Goal: Transaction & Acquisition: Purchase product/service

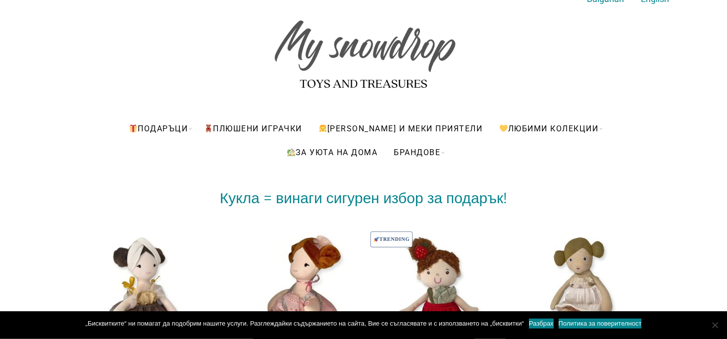
scroll to position [10, 0]
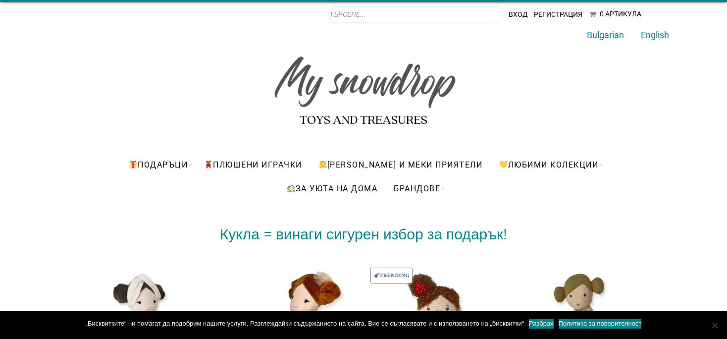
click at [477, 13] on input "Products search" at bounding box center [415, 14] width 173 height 15
type input "maileg"
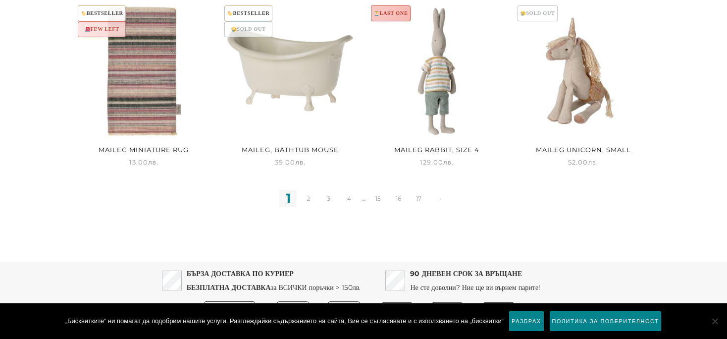
scroll to position [1008, 0]
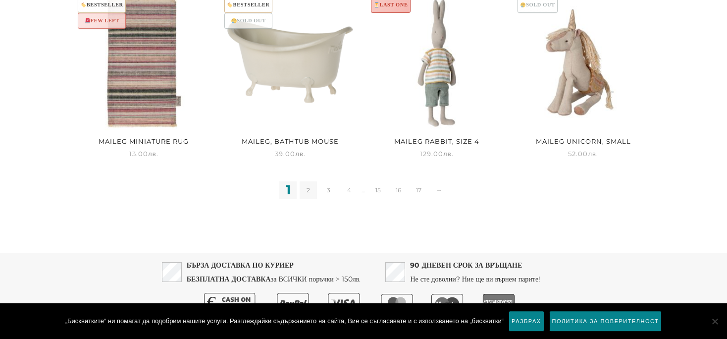
click at [306, 190] on link "2" at bounding box center [308, 189] width 17 height 17
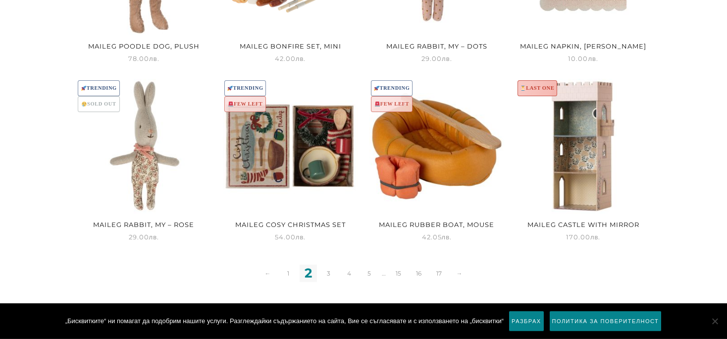
scroll to position [935, 0]
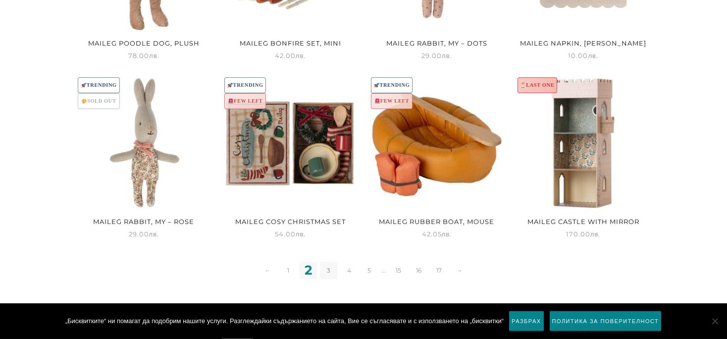
click at [327, 264] on link "3" at bounding box center [328, 269] width 17 height 17
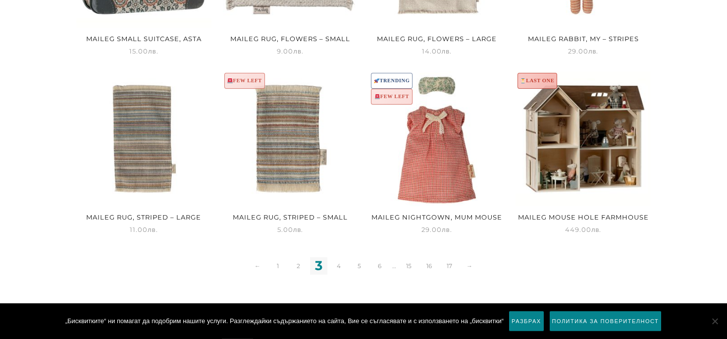
scroll to position [935, 0]
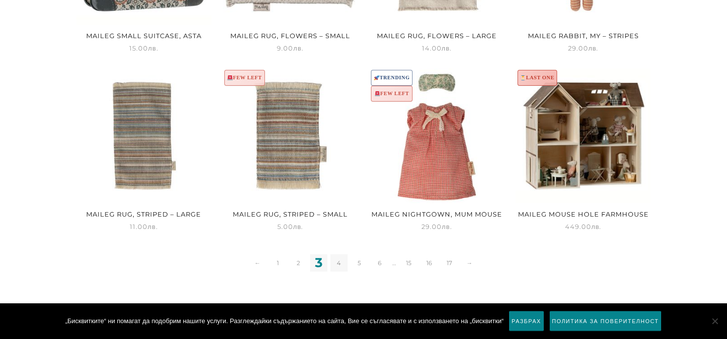
click at [339, 263] on link "4" at bounding box center [338, 262] width 17 height 17
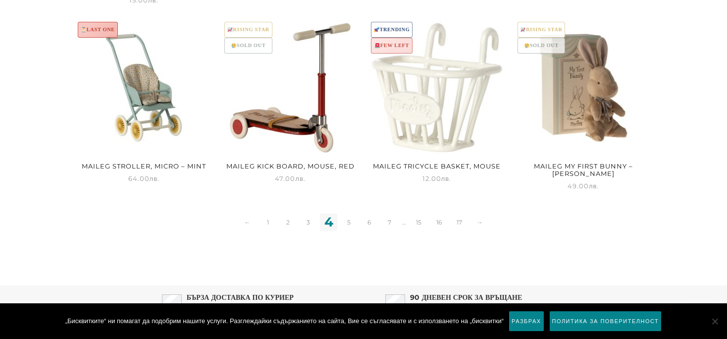
scroll to position [1004, 0]
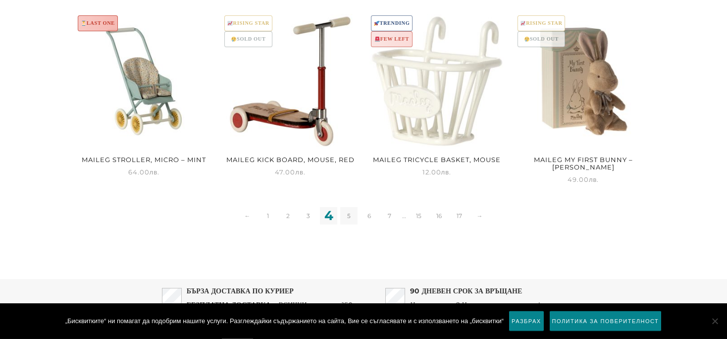
click at [344, 207] on link "5" at bounding box center [348, 215] width 17 height 17
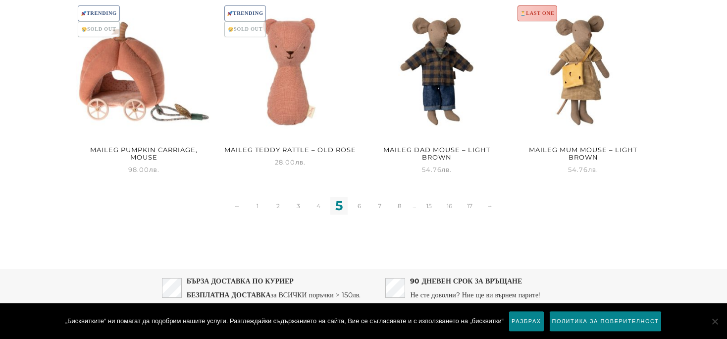
scroll to position [1052, 0]
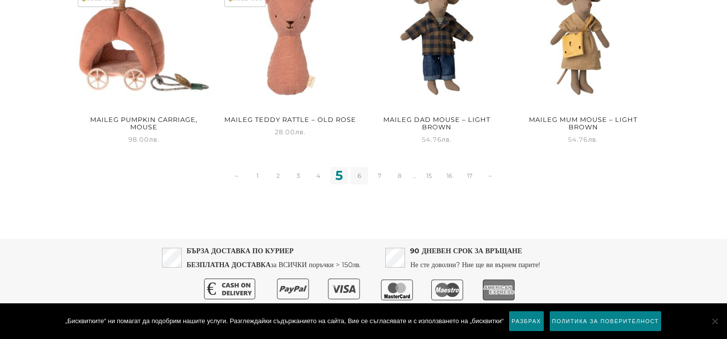
click at [360, 175] on link "6" at bounding box center [359, 175] width 17 height 17
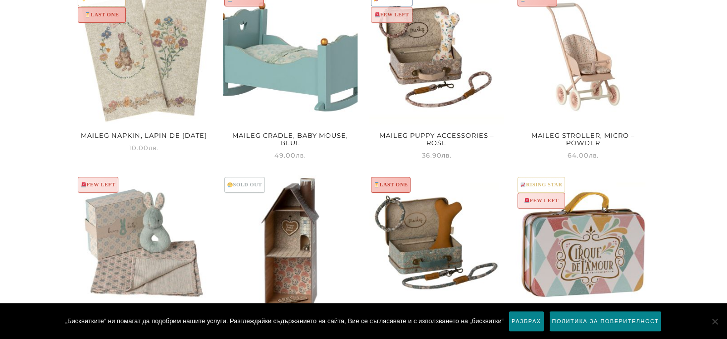
scroll to position [1060, 0]
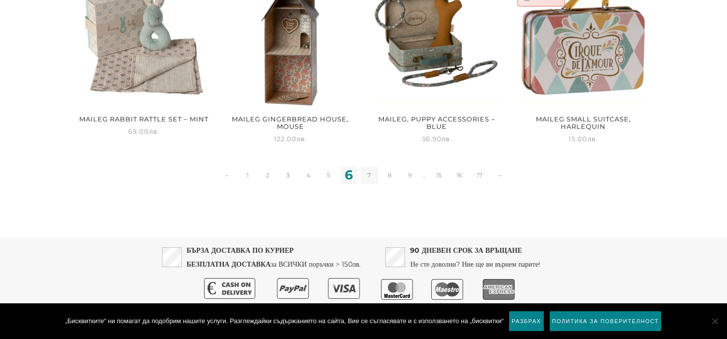
click at [370, 174] on link "7" at bounding box center [369, 174] width 17 height 17
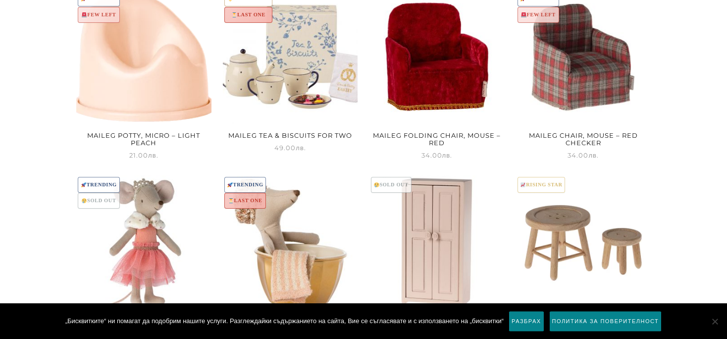
scroll to position [1060, 0]
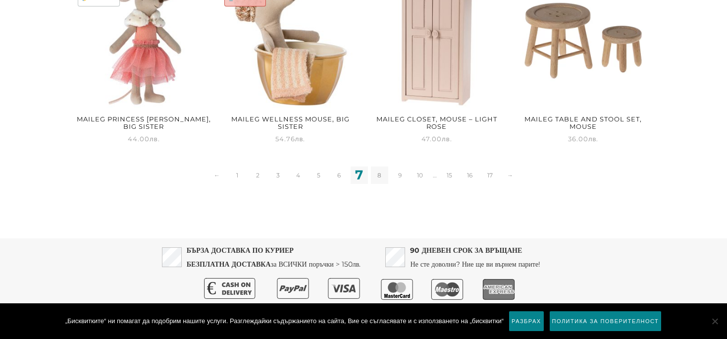
click at [381, 173] on link "8" at bounding box center [379, 174] width 17 height 17
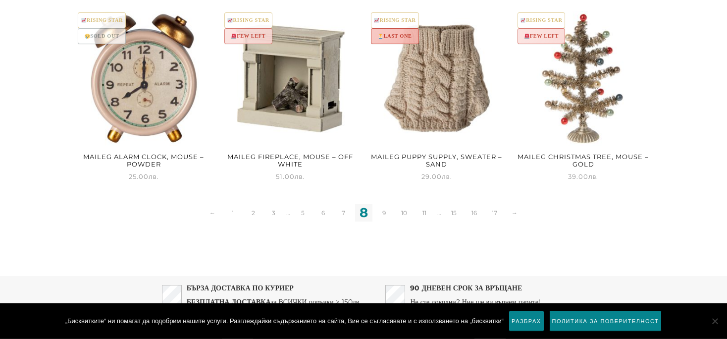
scroll to position [1060, 0]
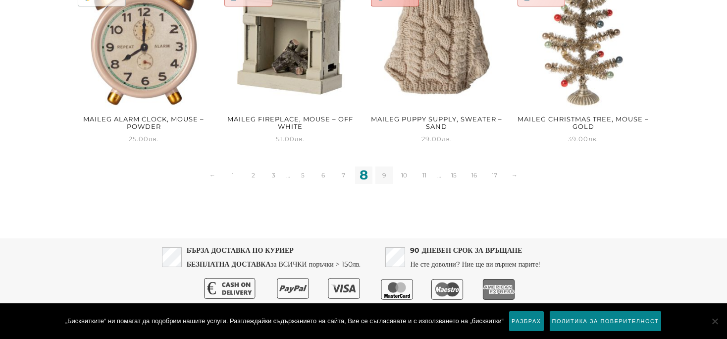
click at [383, 175] on link "9" at bounding box center [383, 174] width 17 height 17
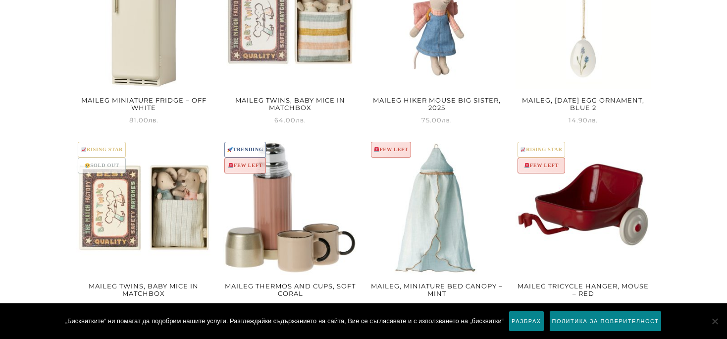
scroll to position [1060, 0]
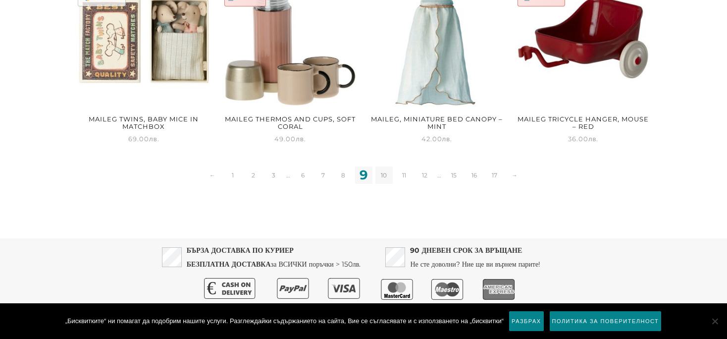
click at [381, 172] on link "10" at bounding box center [383, 174] width 17 height 17
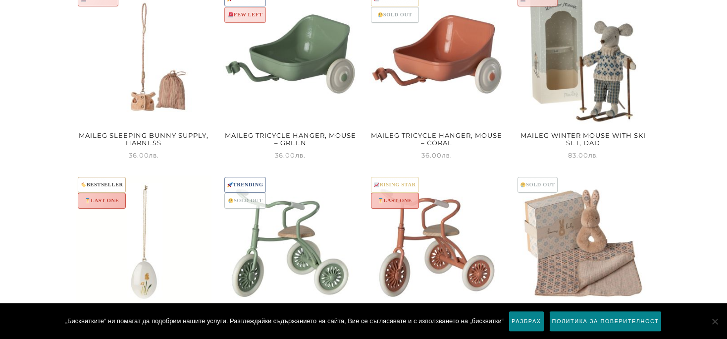
scroll to position [1060, 0]
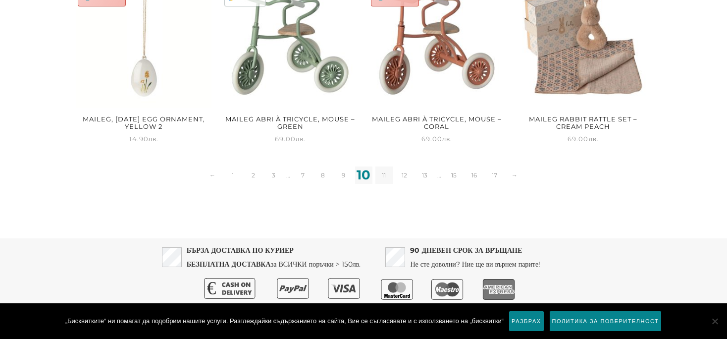
click at [382, 179] on link "11" at bounding box center [383, 174] width 17 height 17
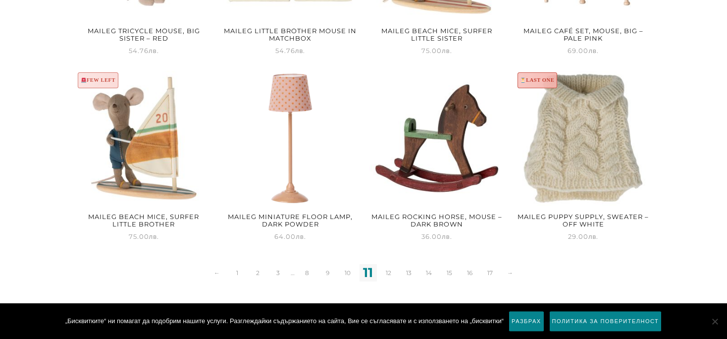
scroll to position [988, 0]
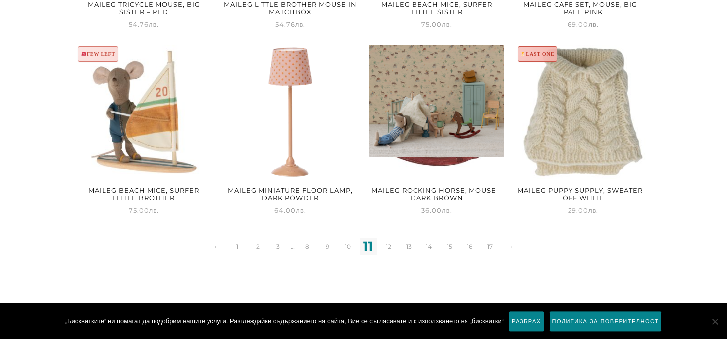
click at [444, 160] on img at bounding box center [436, 112] width 135 height 135
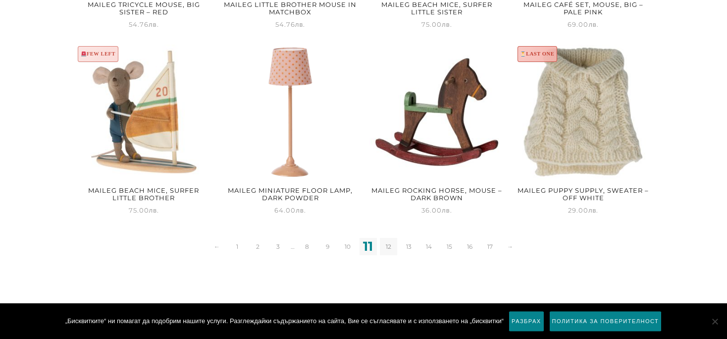
click at [383, 246] on link "12" at bounding box center [388, 246] width 17 height 17
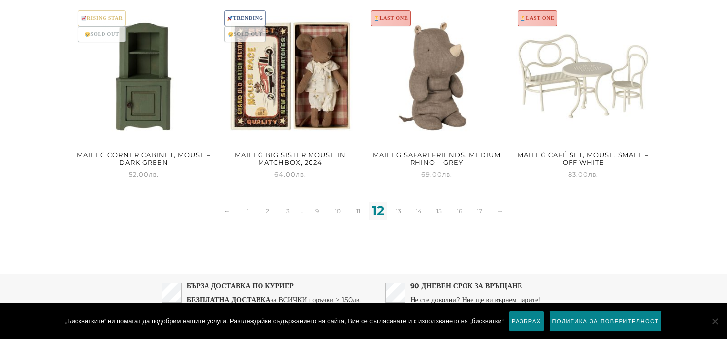
scroll to position [1060, 0]
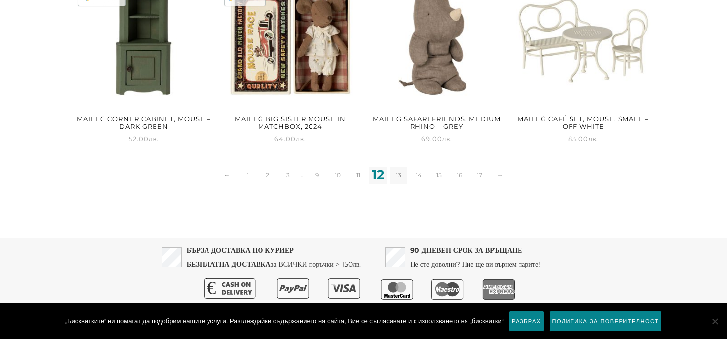
click at [396, 174] on link "13" at bounding box center [398, 174] width 17 height 17
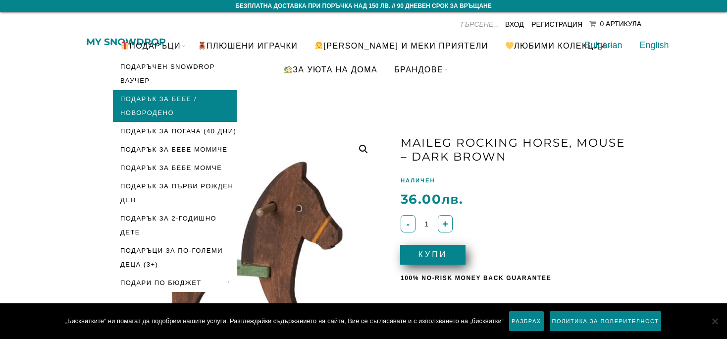
click at [180, 94] on link "Подарък за бебе / новородено" at bounding box center [175, 106] width 124 height 32
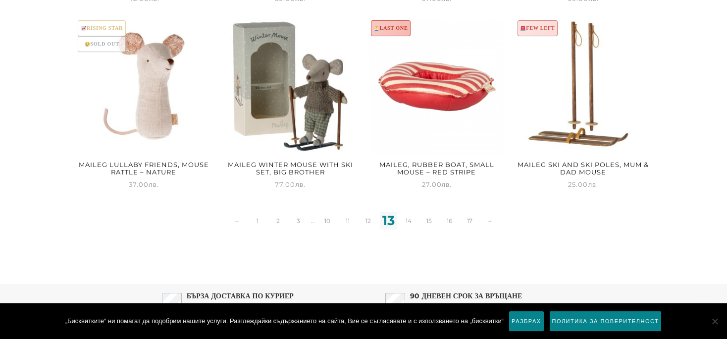
scroll to position [1060, 0]
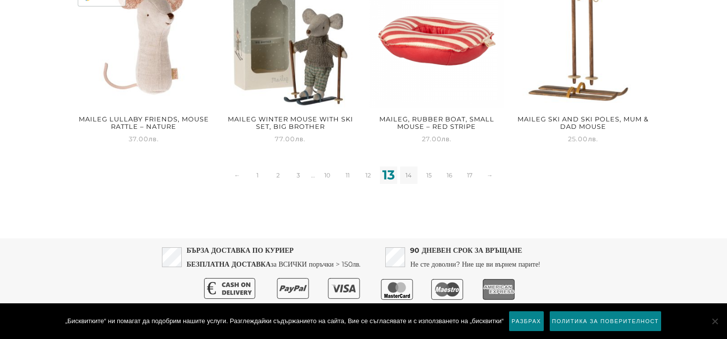
click at [411, 175] on link "14" at bounding box center [408, 174] width 17 height 17
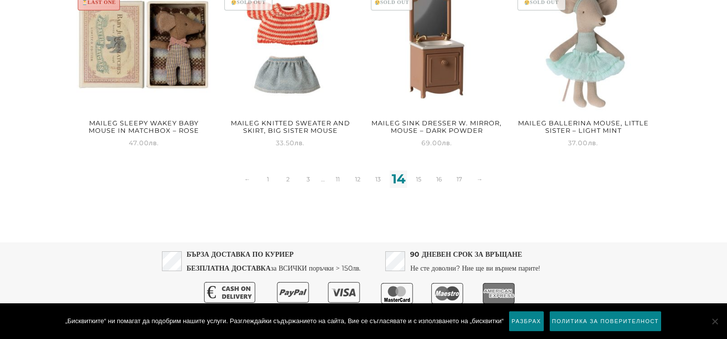
scroll to position [1060, 0]
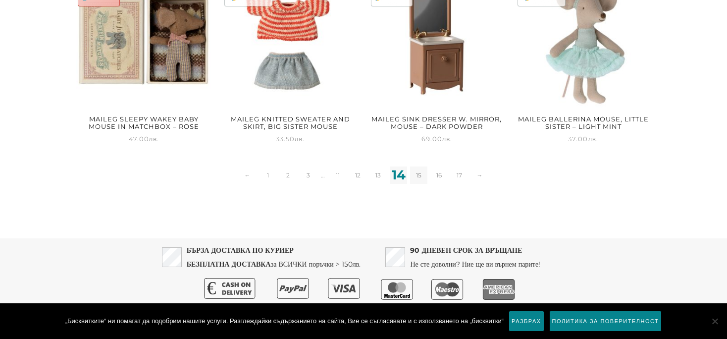
click at [421, 176] on link "15" at bounding box center [418, 174] width 17 height 17
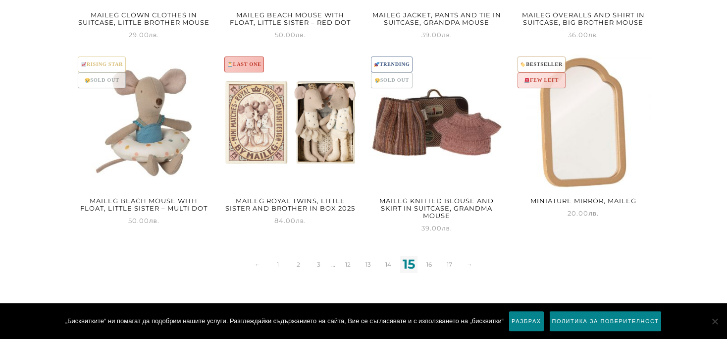
scroll to position [1067, 0]
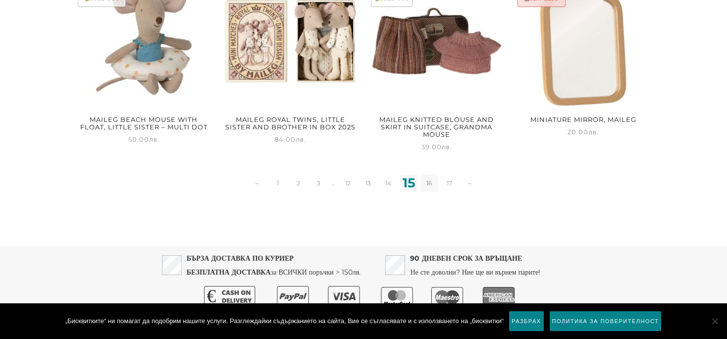
click at [431, 175] on link "16" at bounding box center [428, 182] width 17 height 17
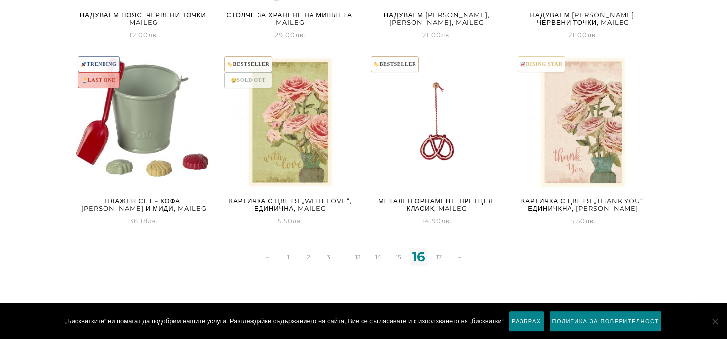
scroll to position [1060, 0]
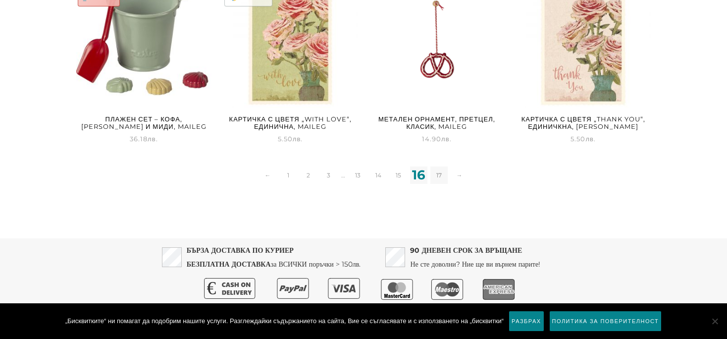
click at [433, 173] on link "17" at bounding box center [438, 174] width 17 height 17
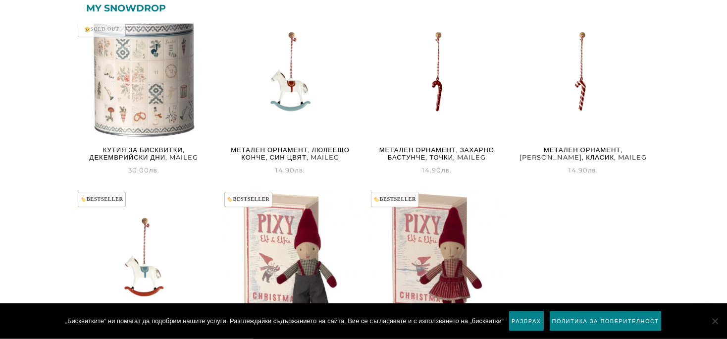
scroll to position [260, 0]
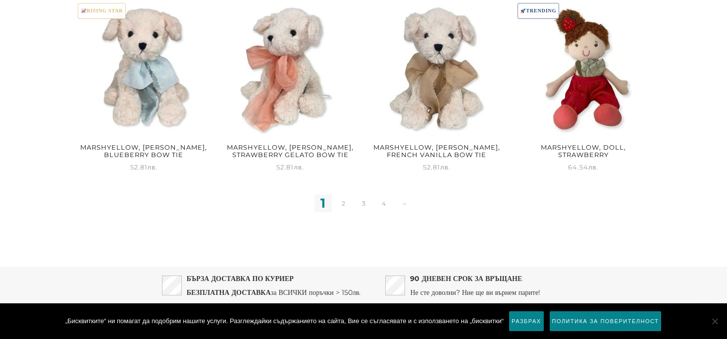
scroll to position [1388, 0]
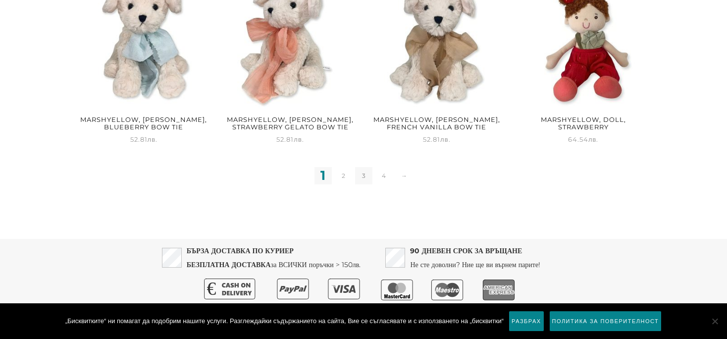
click at [362, 179] on link "3" at bounding box center [363, 175] width 17 height 17
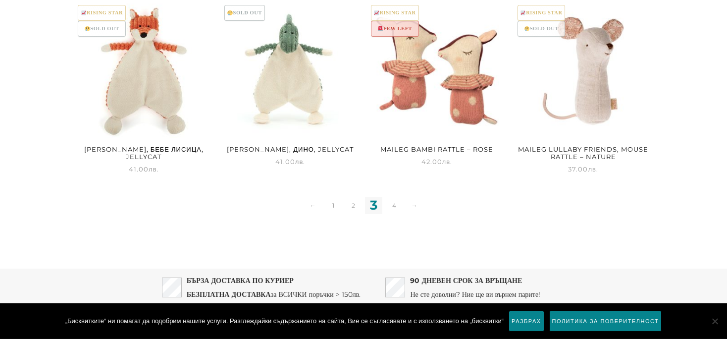
scroll to position [1373, 0]
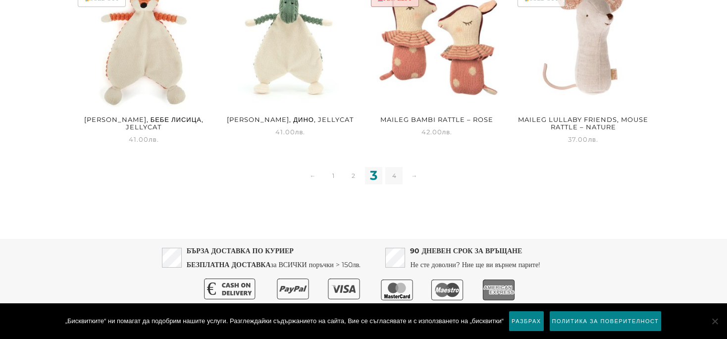
click at [387, 175] on link "4" at bounding box center [393, 175] width 17 height 17
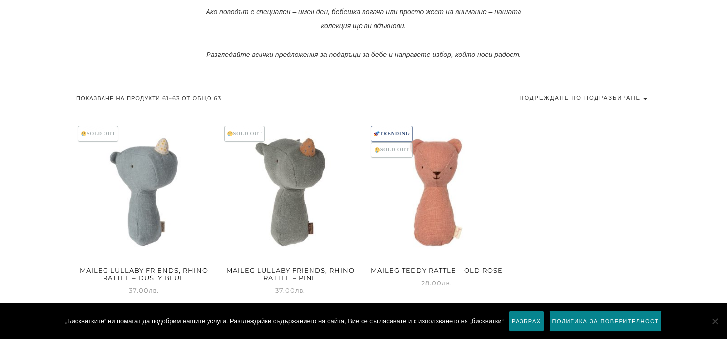
scroll to position [571, 0]
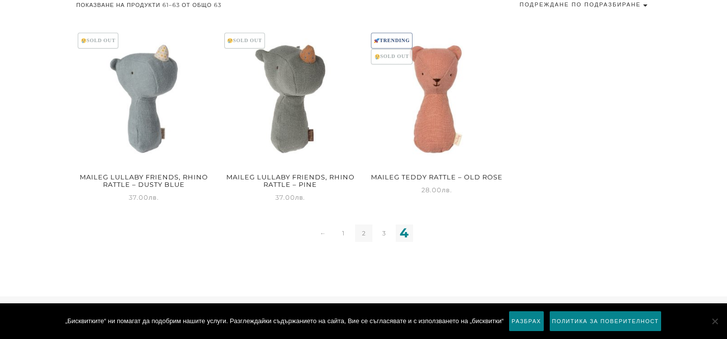
click at [360, 227] on link "2" at bounding box center [363, 232] width 17 height 17
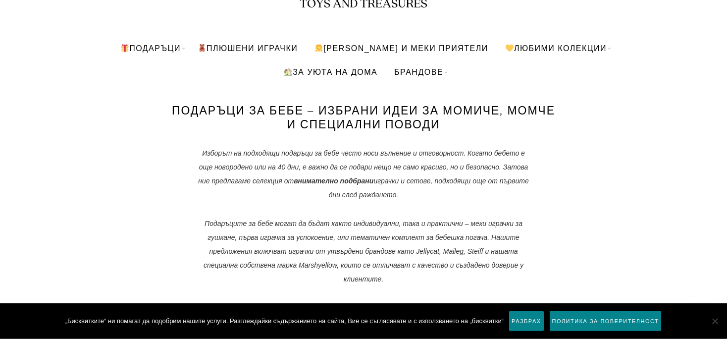
scroll to position [149, 0]
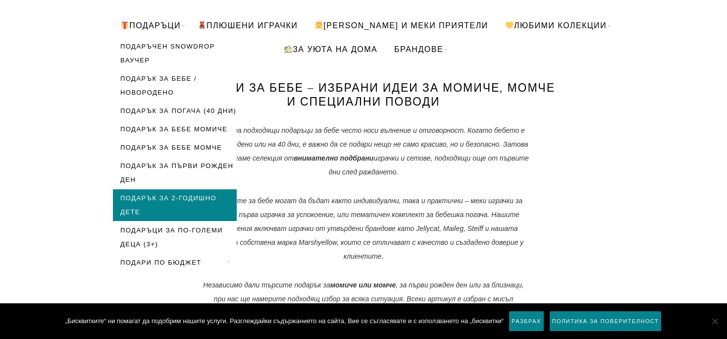
click at [173, 211] on link "Подарък за 2-годишно дете" at bounding box center [175, 205] width 124 height 32
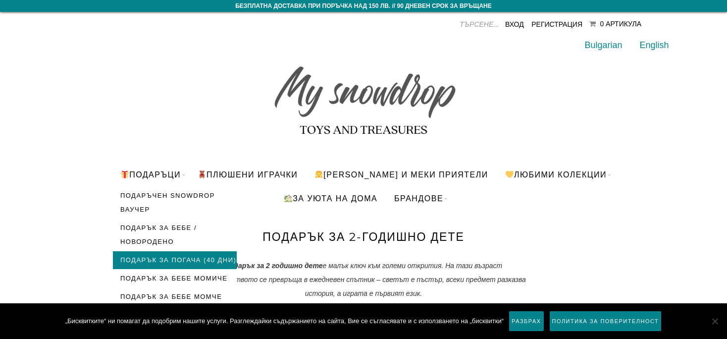
click at [172, 253] on link "Подарък за погача (40 дни)" at bounding box center [175, 260] width 124 height 18
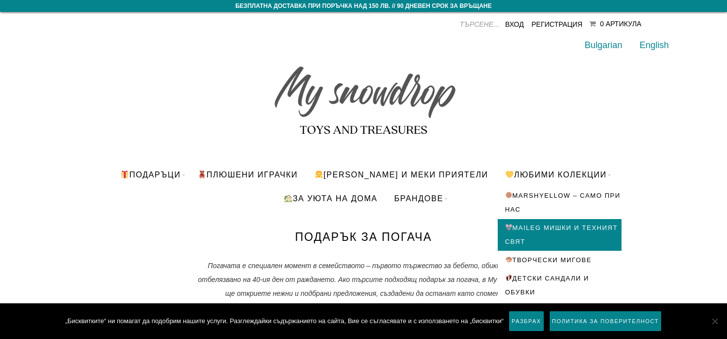
click at [524, 225] on link "Maileg мишки и техният свят" at bounding box center [560, 235] width 124 height 32
